Goal: Task Accomplishment & Management: Complete application form

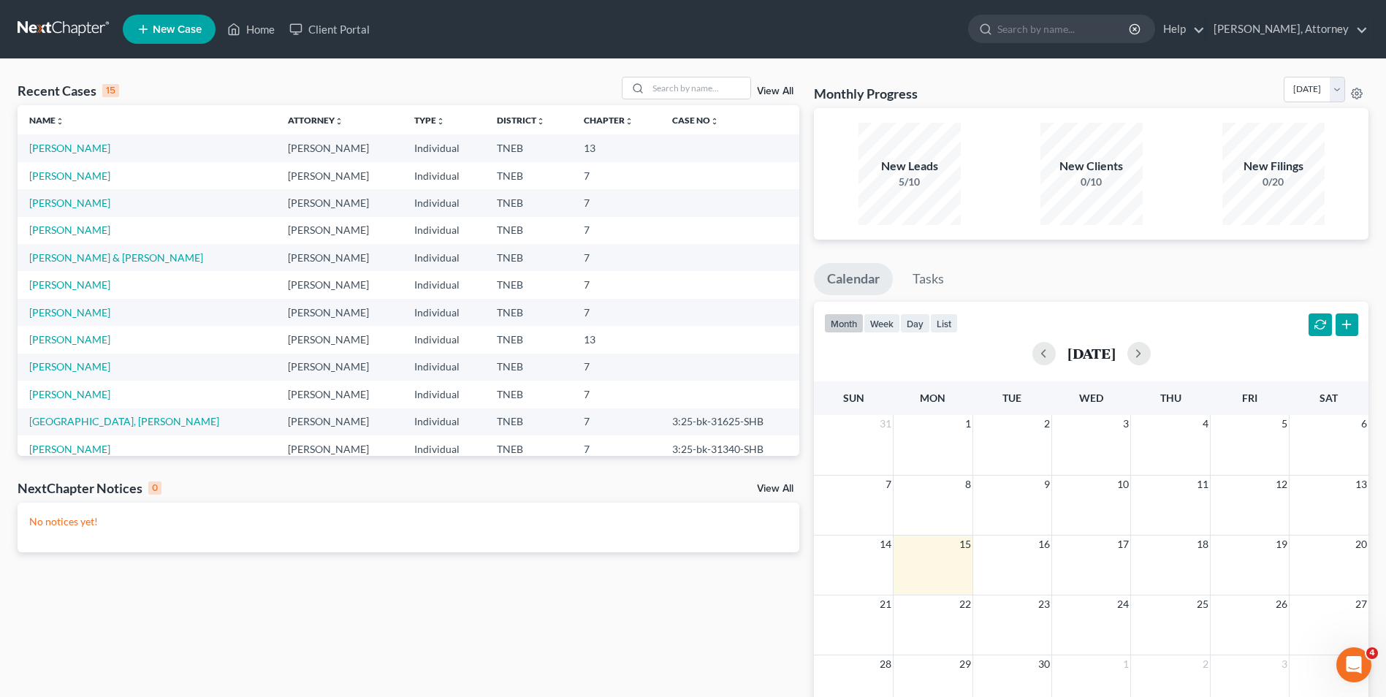
click at [166, 33] on span "New Case" at bounding box center [177, 29] width 49 height 11
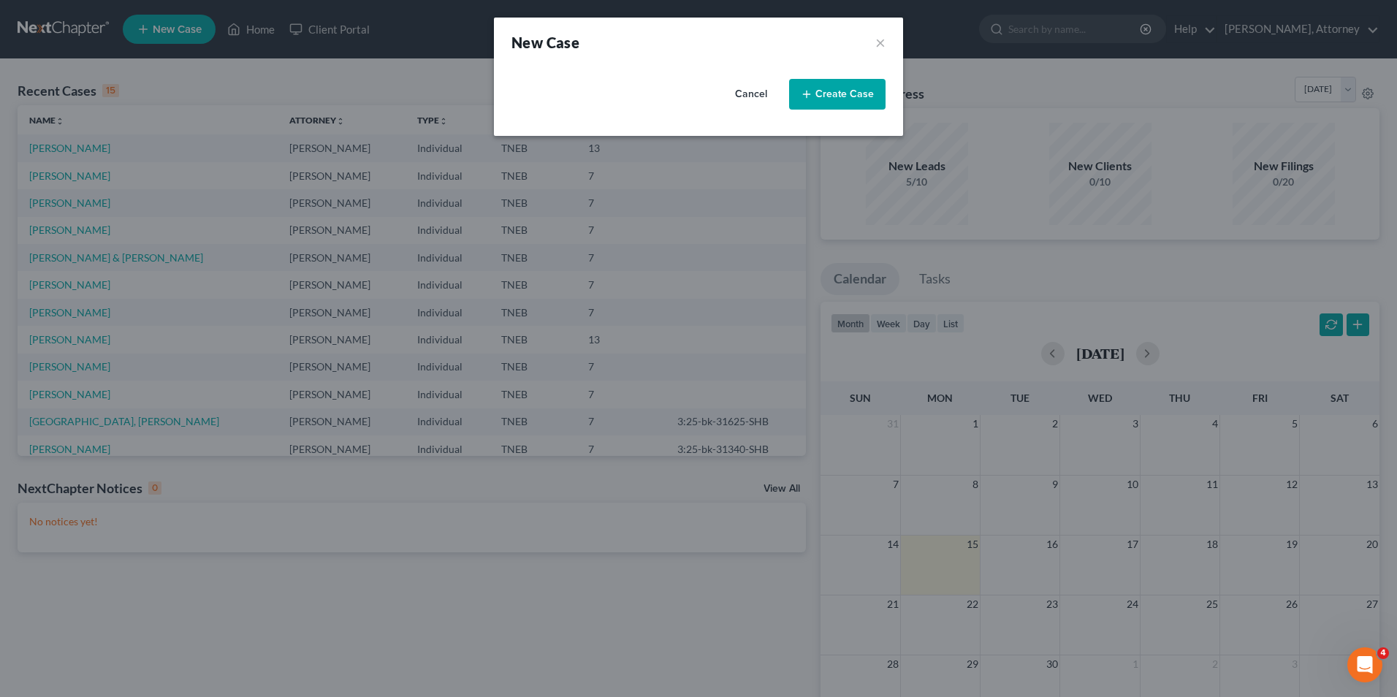
select select "74"
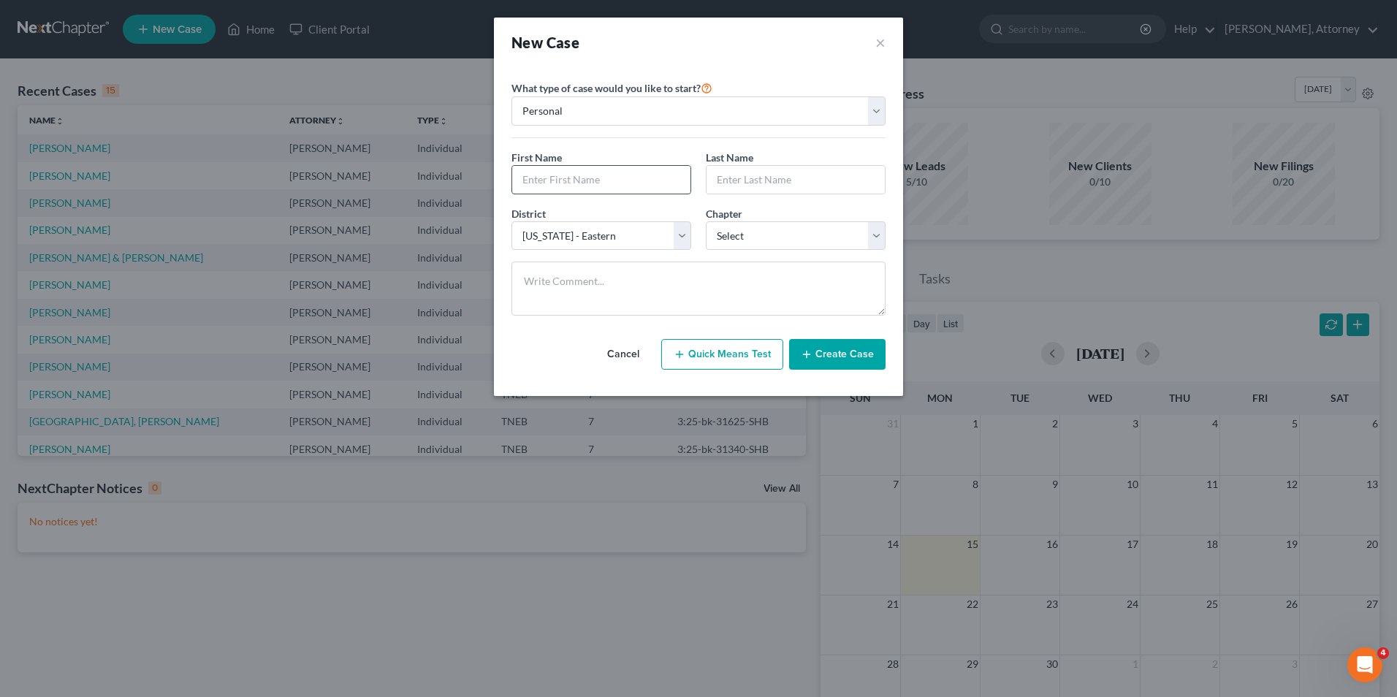
click at [574, 186] on input "text" at bounding box center [601, 180] width 178 height 28
type input "[PERSON_NAME]"
select select "0"
click at [851, 362] on button "Create Case" at bounding box center [837, 354] width 96 height 31
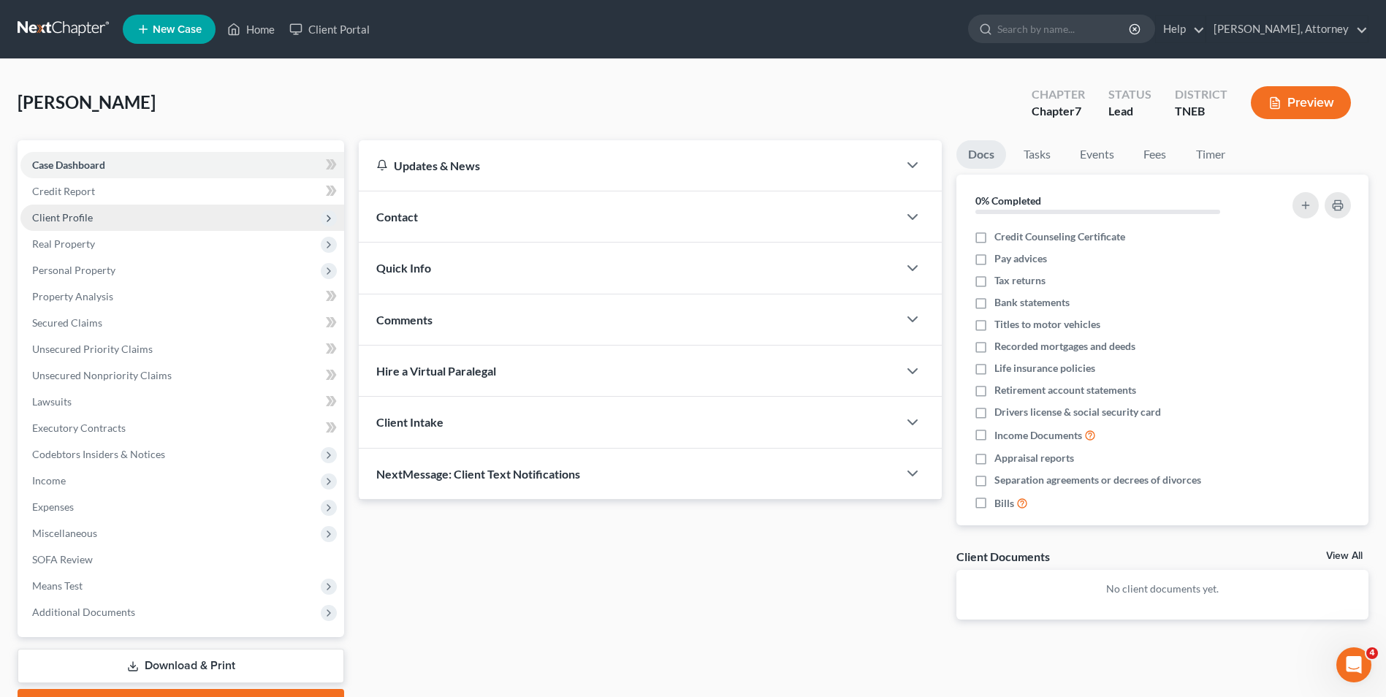
click at [54, 215] on span "Client Profile" at bounding box center [62, 217] width 61 height 12
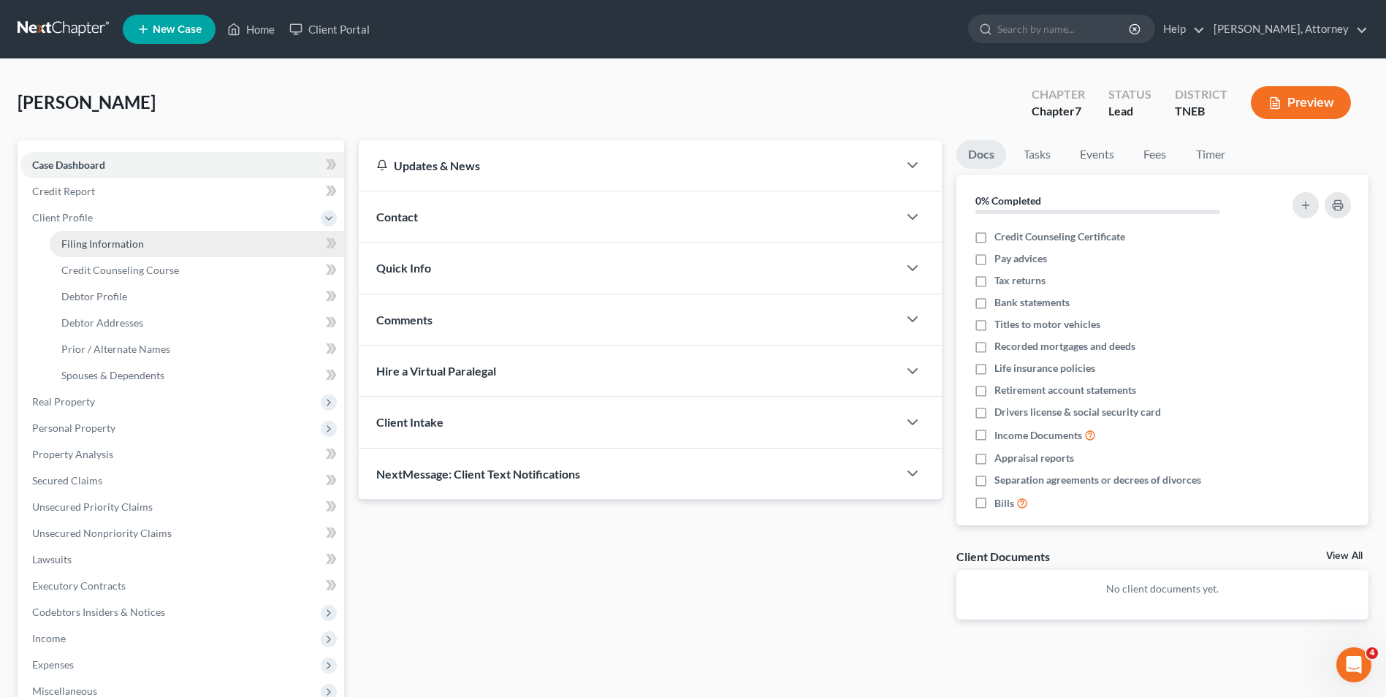
click at [103, 245] on span "Filing Information" at bounding box center [102, 243] width 83 height 12
select select "1"
select select "0"
select select "74"
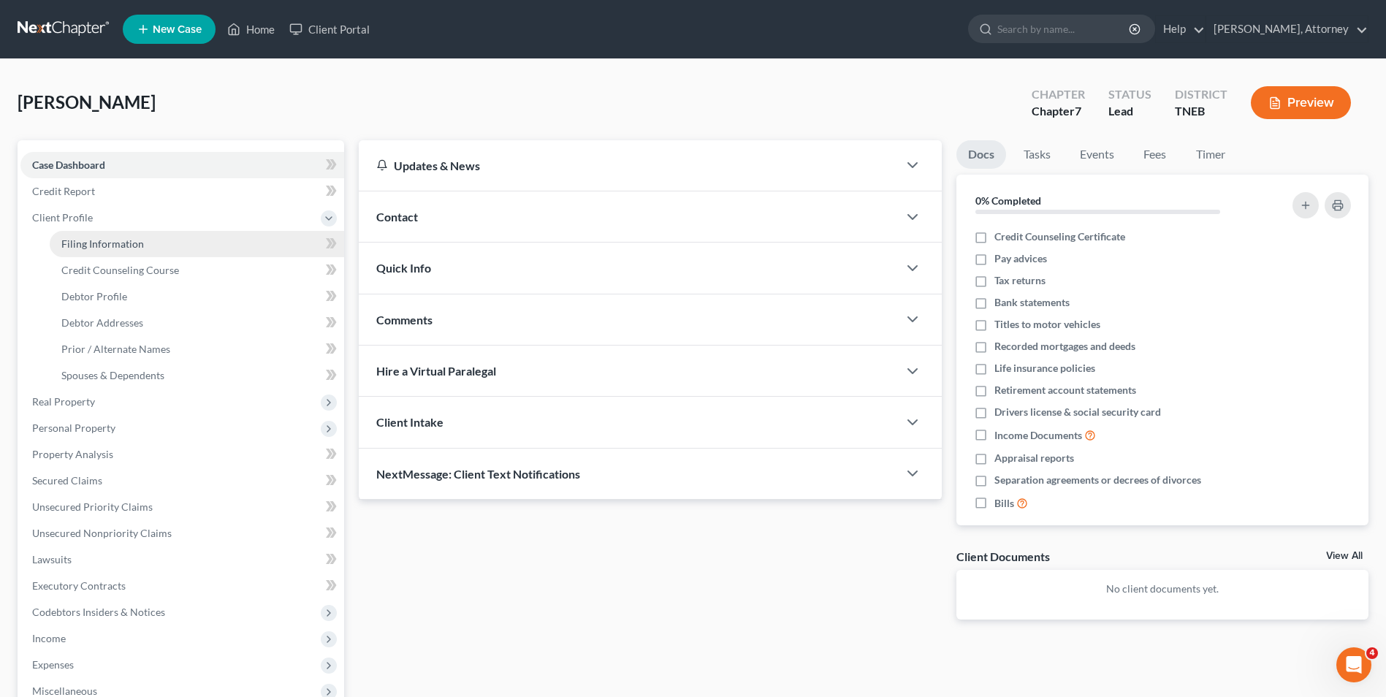
select select "44"
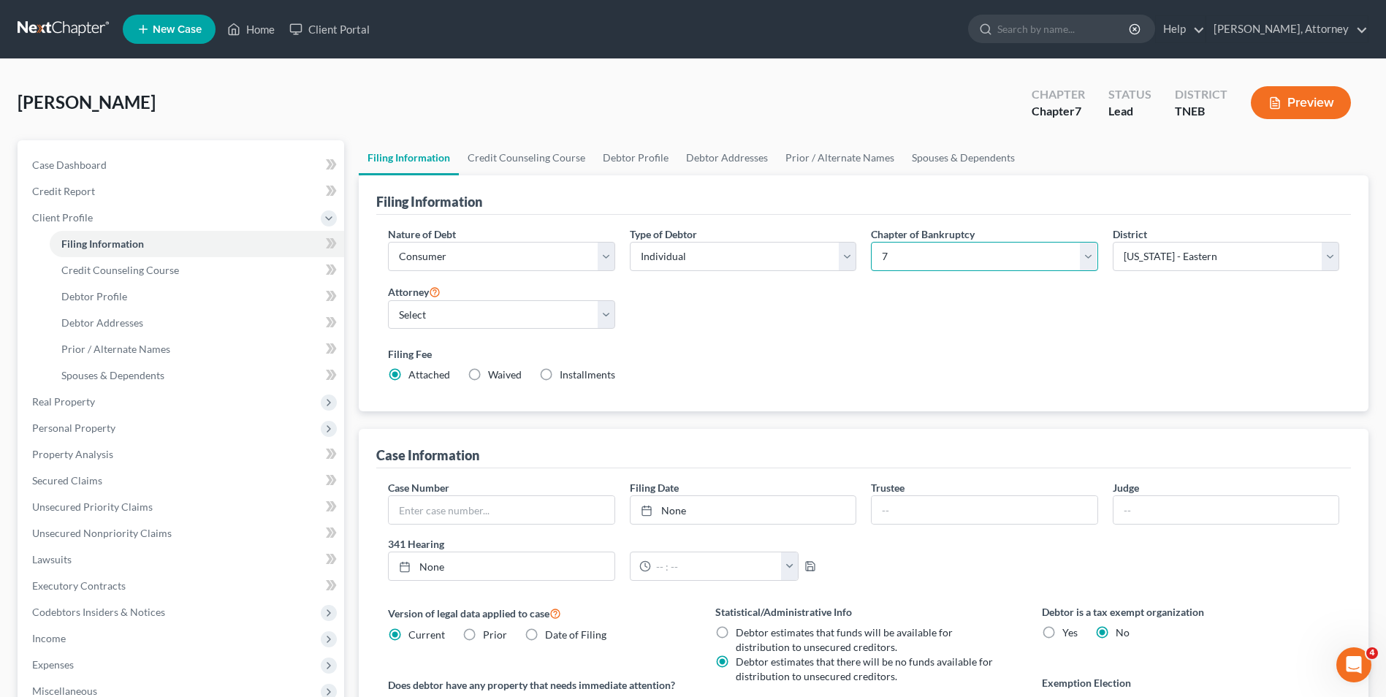
click at [936, 270] on select "Select 7 11 12 13" at bounding box center [984, 256] width 226 height 29
select select "3"
click at [871, 242] on select "Select 7 11 12 13" at bounding box center [984, 256] width 226 height 29
click at [1185, 442] on div "Case Information" at bounding box center [863, 448] width 974 height 39
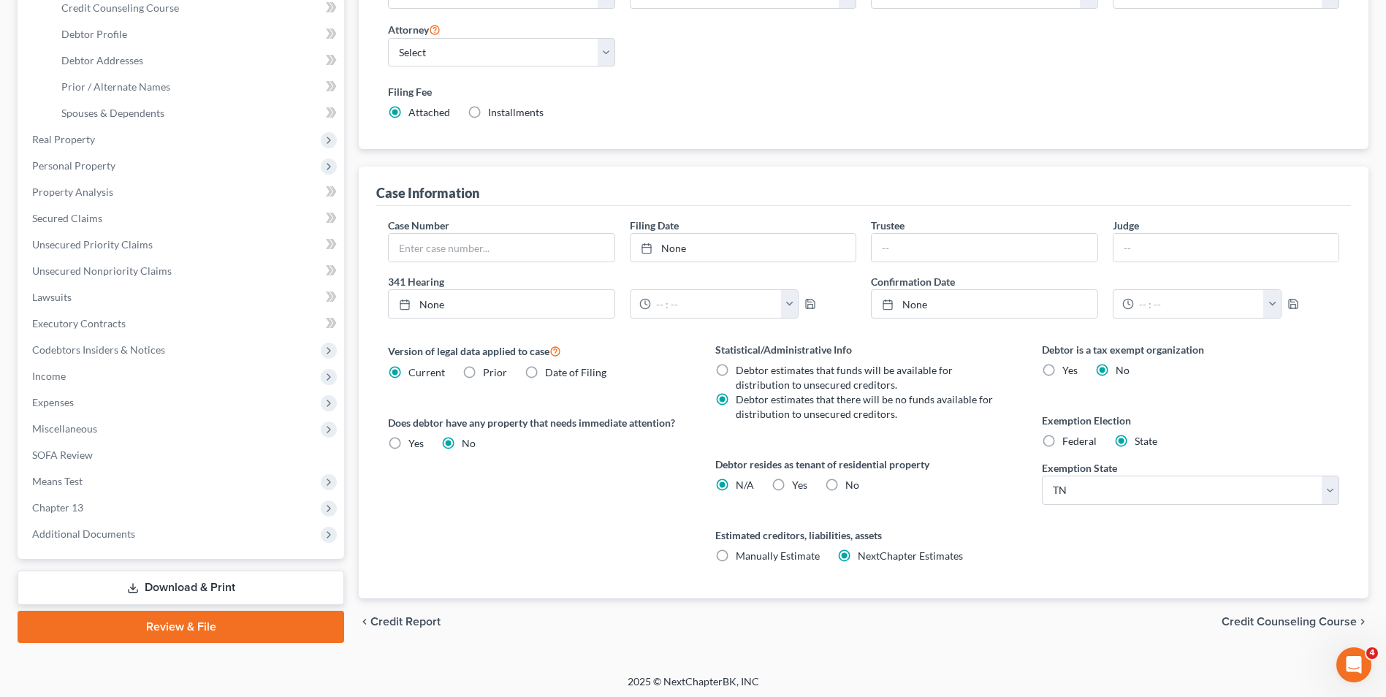
scroll to position [266, 0]
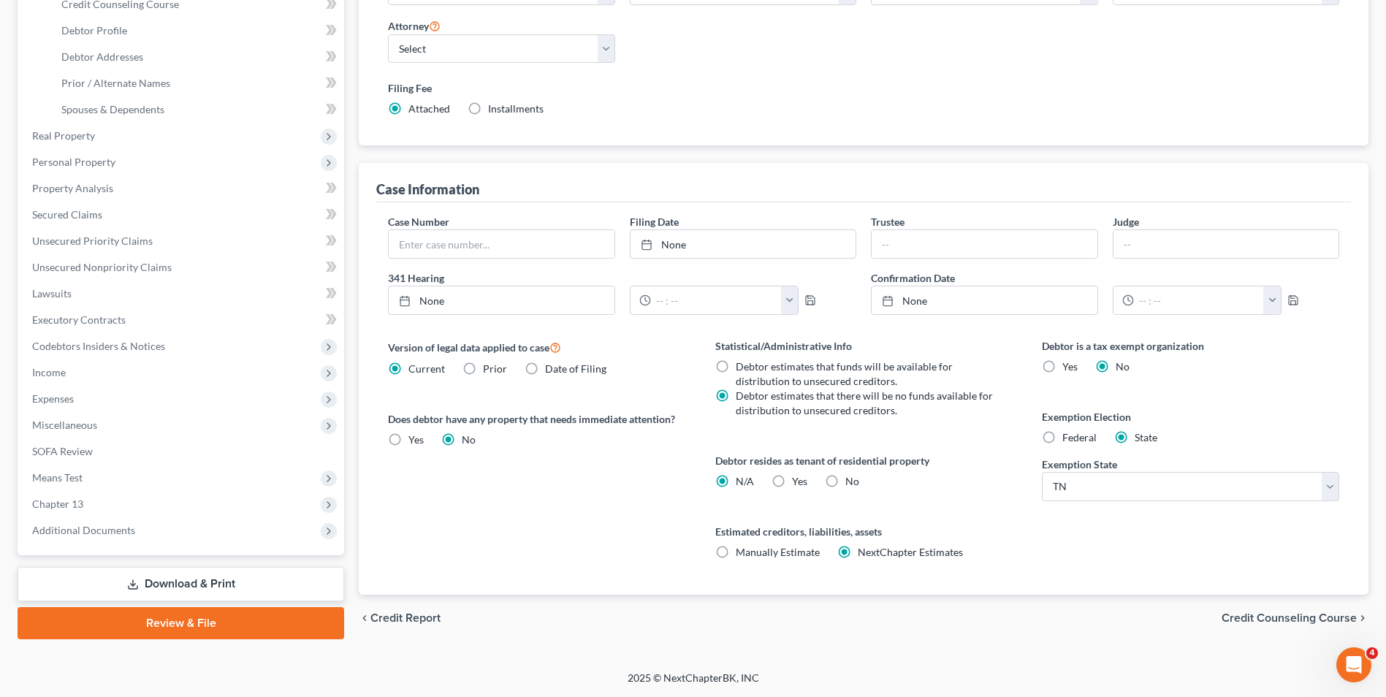
click at [1299, 612] on span "Credit Counseling Course" at bounding box center [1288, 618] width 135 height 12
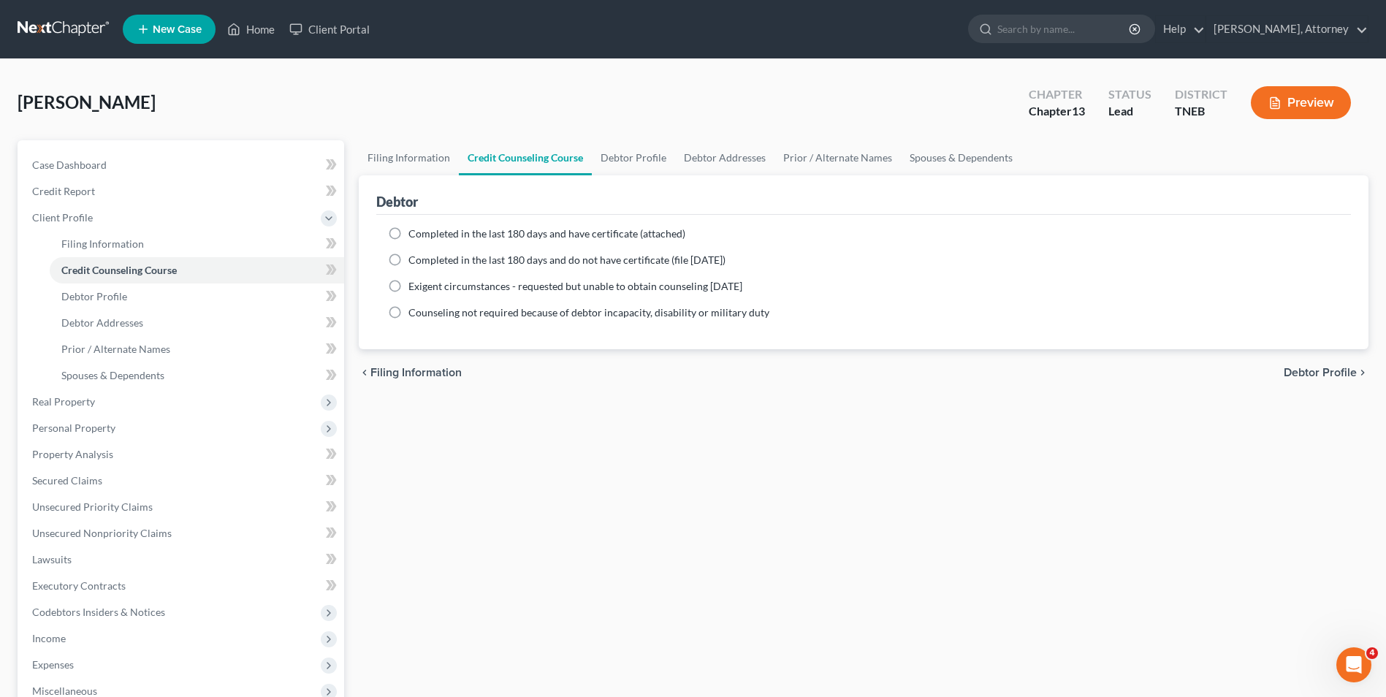
click at [408, 238] on label "Completed in the last 180 days and have certificate (attached)" at bounding box center [546, 233] width 277 height 15
click at [414, 236] on input "Completed in the last 180 days and have certificate (attached)" at bounding box center [418, 230] width 9 height 9
radio input "true"
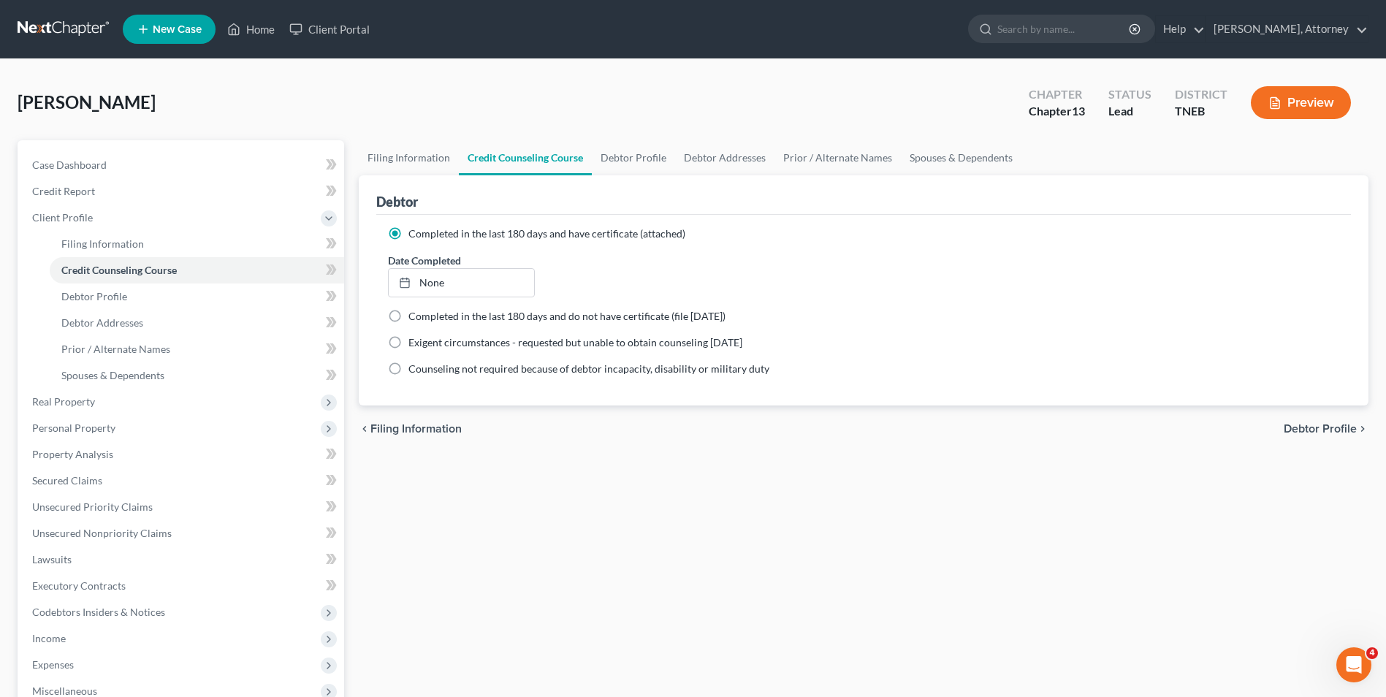
click at [1326, 429] on span "Debtor Profile" at bounding box center [1319, 429] width 73 height 12
select select "0"
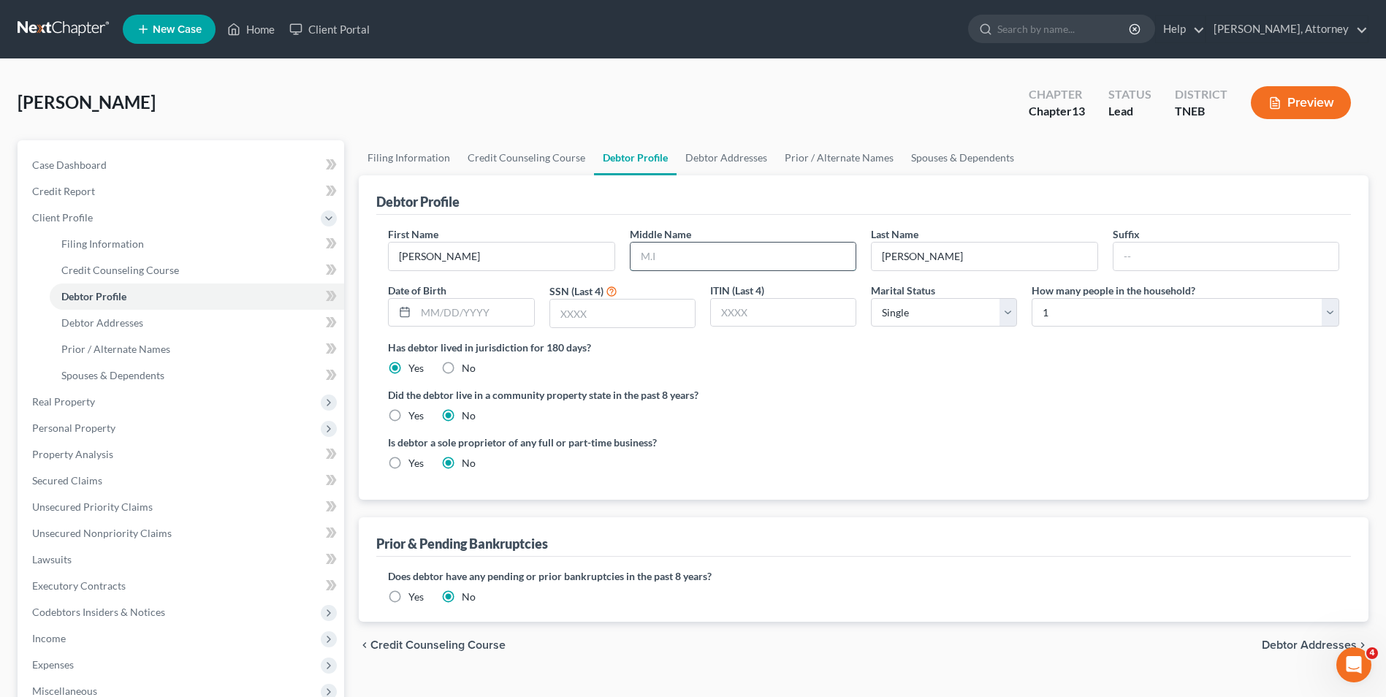
click at [669, 259] on input "text" at bounding box center [742, 256] width 225 height 28
type input "m"
type input "M."
type input "8299"
select select "3"
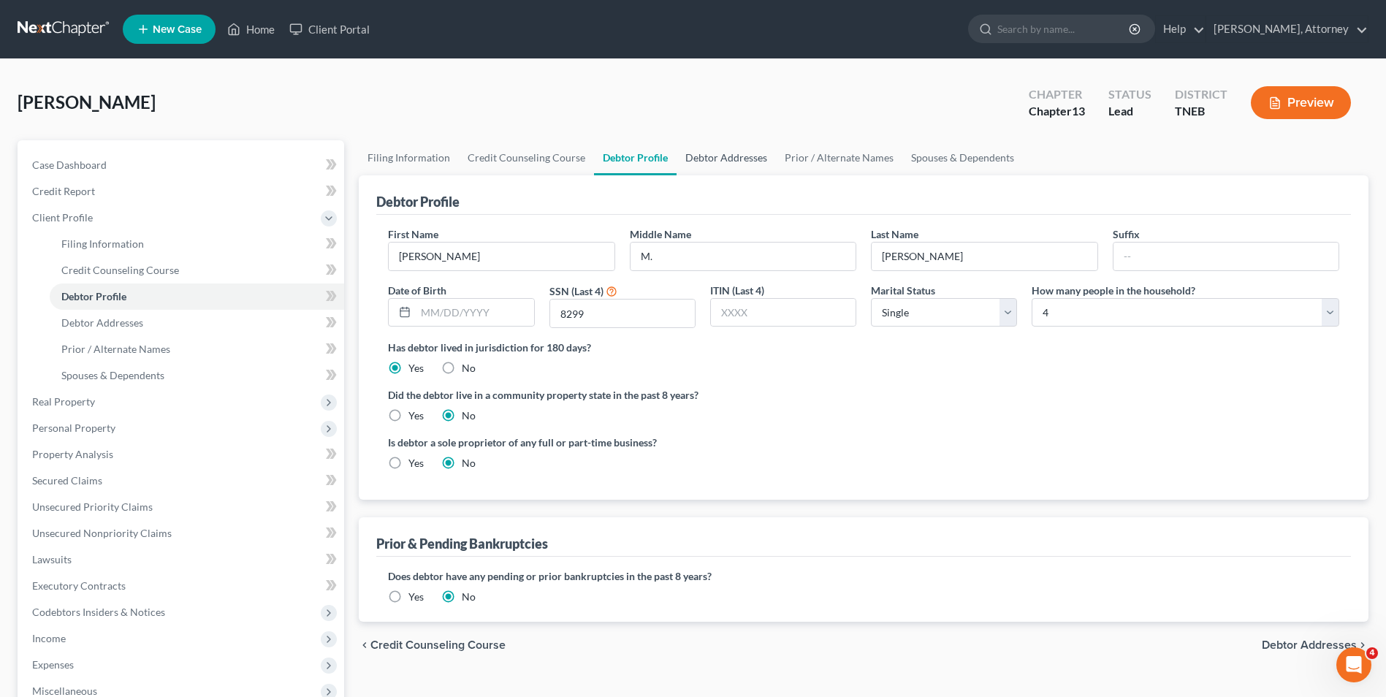
click at [723, 161] on link "Debtor Addresses" at bounding box center [725, 157] width 99 height 35
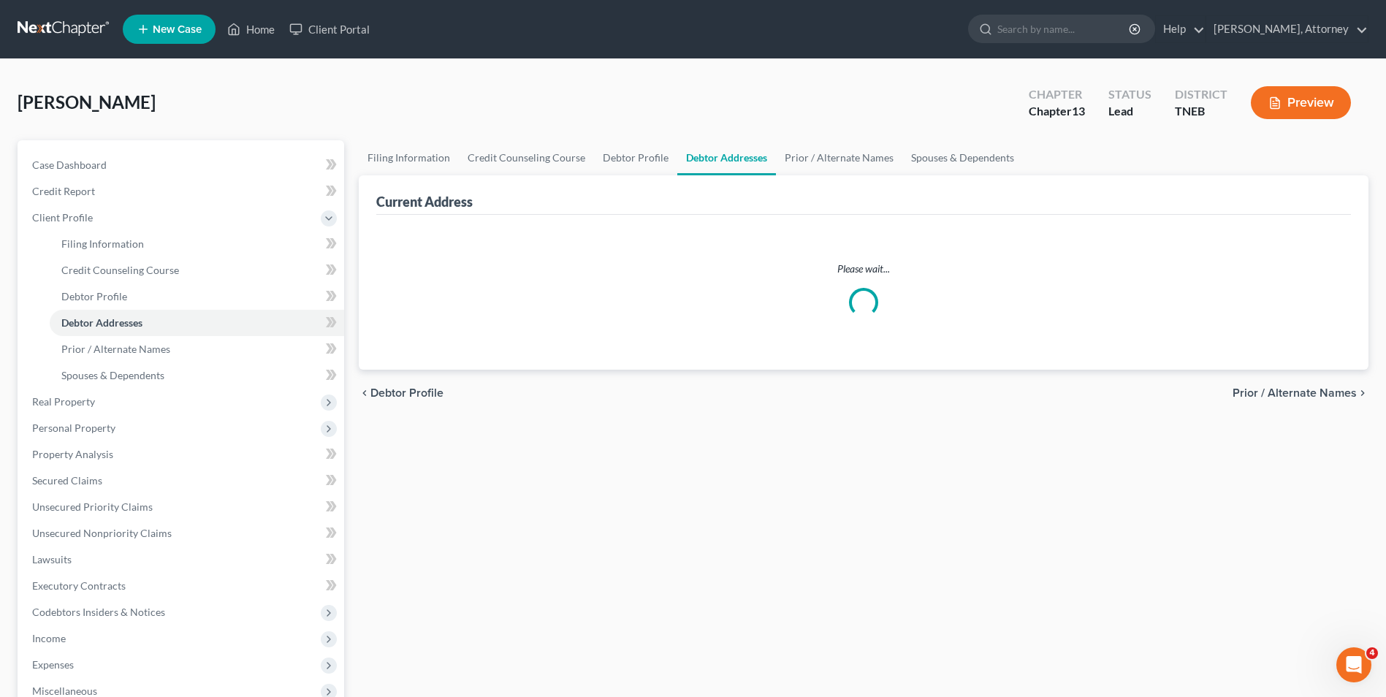
select select "0"
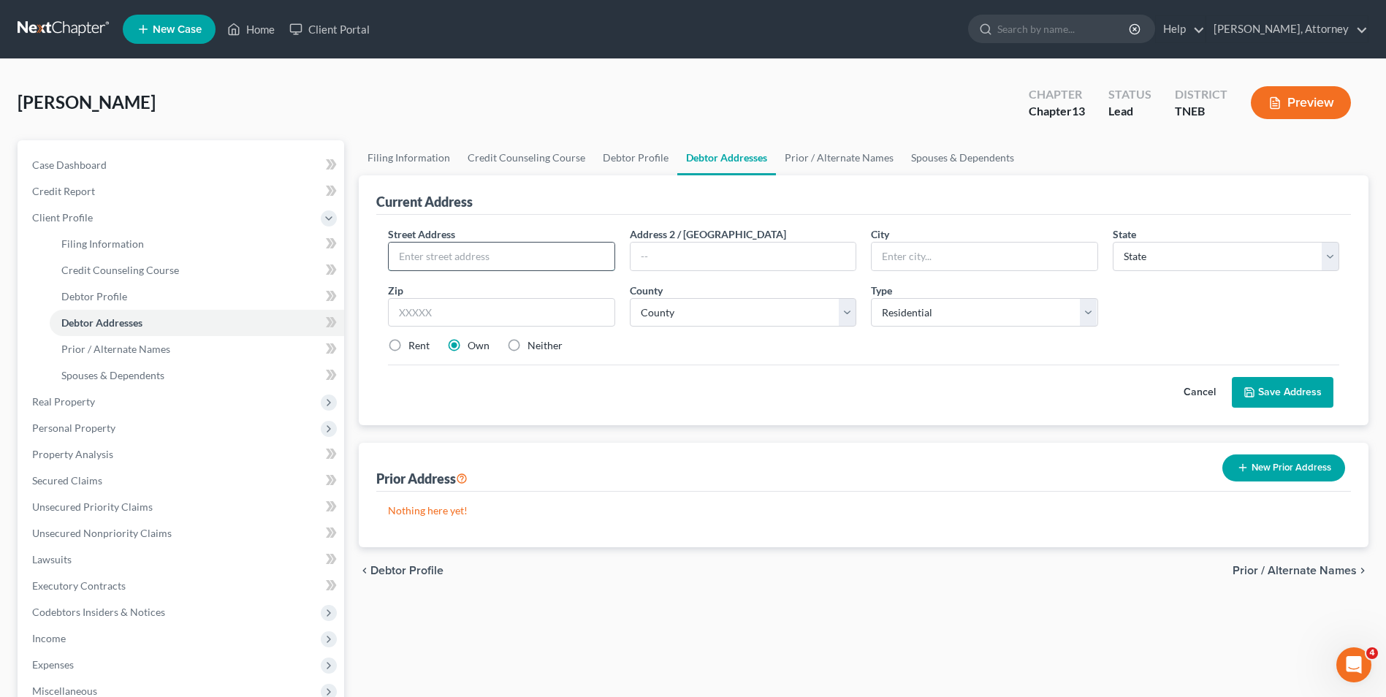
click at [550, 264] on input "text" at bounding box center [501, 256] width 225 height 28
type input "[STREET_ADDRESS][US_STATE]"
type input "c"
type input "Corryton"
select select "44"
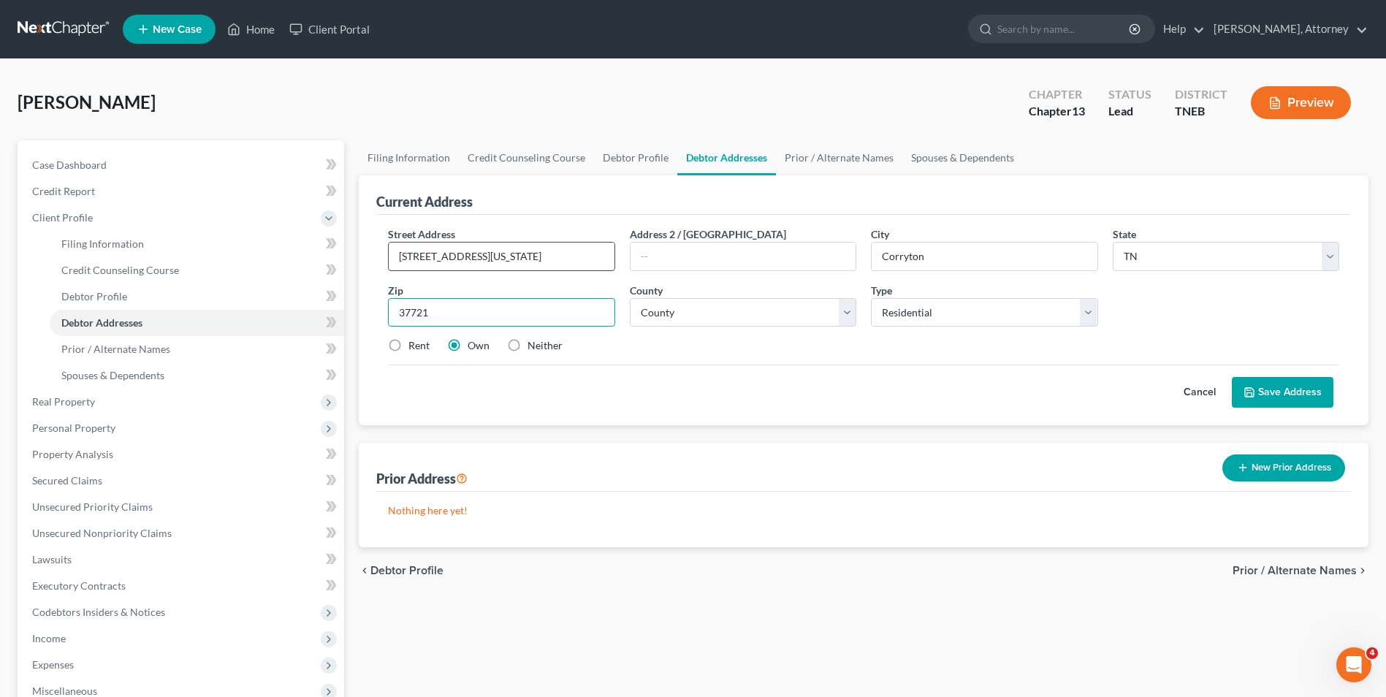
type input "37721"
select select "46"
